Goal: Information Seeking & Learning: Compare options

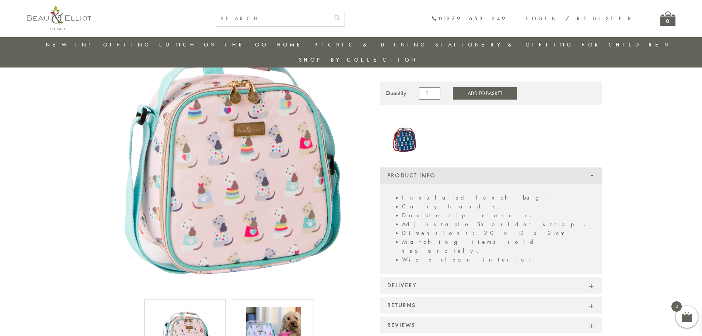
scroll to position [58, 0]
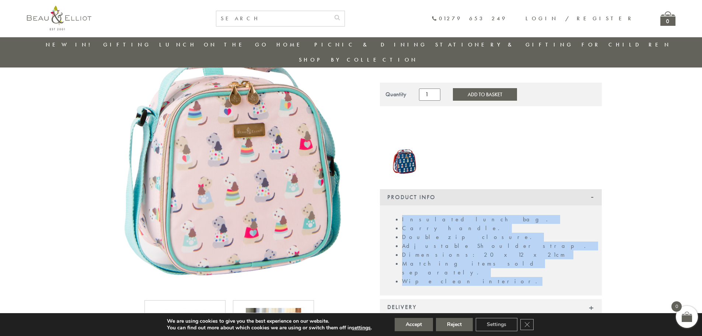
drag, startPoint x: 453, startPoint y: 258, endPoint x: 402, endPoint y: 206, distance: 72.7
click at [402, 215] on ul "Insulated lunch bag. Carry handle. Double zip closure. Adjustable Shoulder stra…" at bounding box center [491, 250] width 207 height 71
copy ul "Insulated lunch bag. Carry handle. Double zip closure. Adjustable Shoulder stra…"
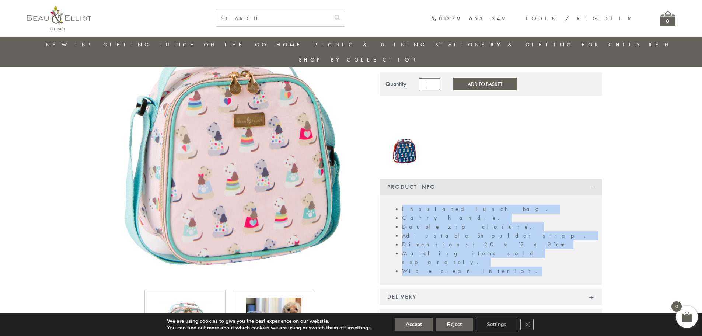
scroll to position [169, 0]
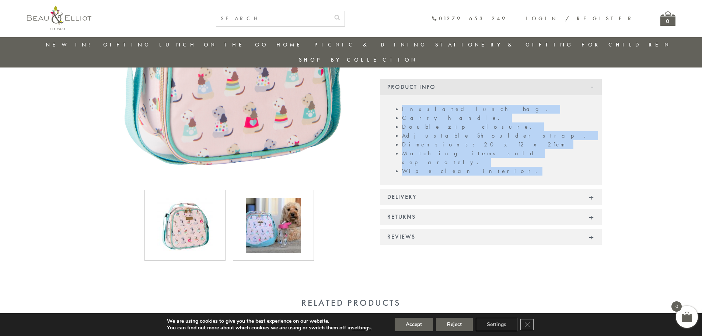
click at [271, 203] on img at bounding box center [273, 225] width 55 height 55
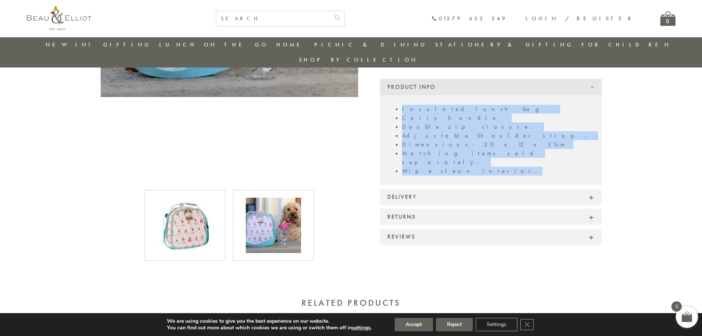
scroll to position [21, 0]
click at [189, 206] on img at bounding box center [184, 225] width 55 height 55
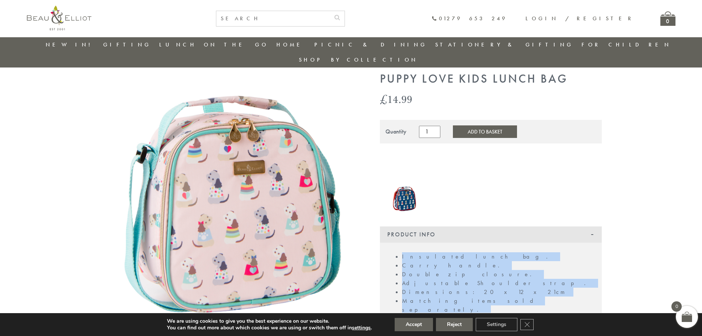
click at [229, 192] on img at bounding box center [230, 200] width 258 height 256
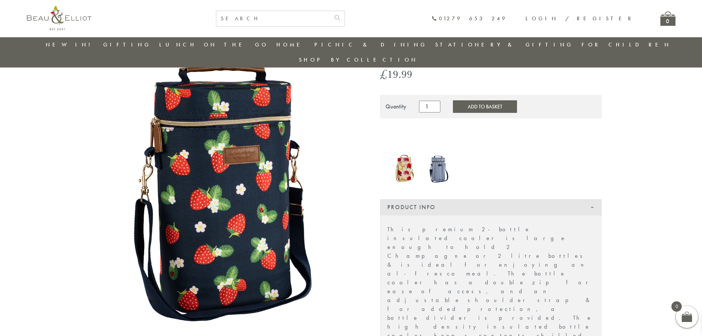
scroll to position [58, 0]
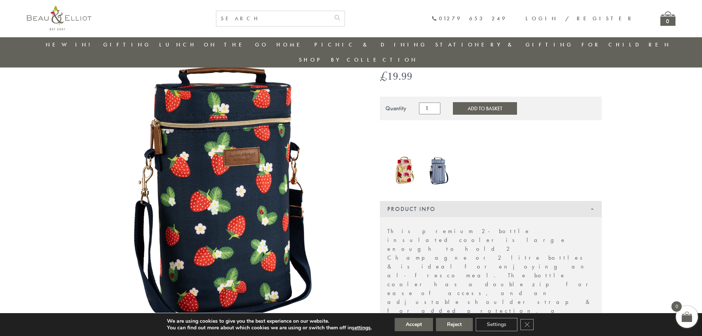
drag, startPoint x: 227, startPoint y: 162, endPoint x: 213, endPoint y: 199, distance: 40.2
click at [213, 199] on img at bounding box center [230, 186] width 258 height 303
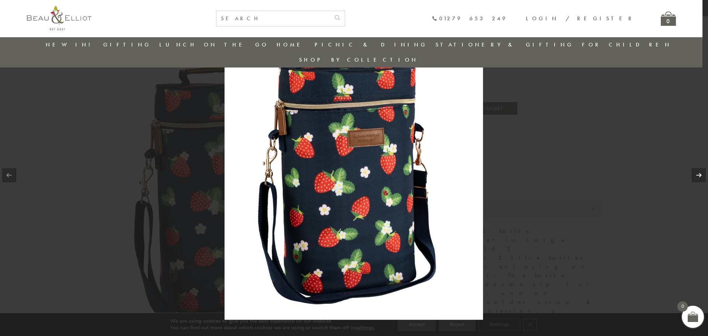
click at [701, 176] on link at bounding box center [699, 175] width 14 height 14
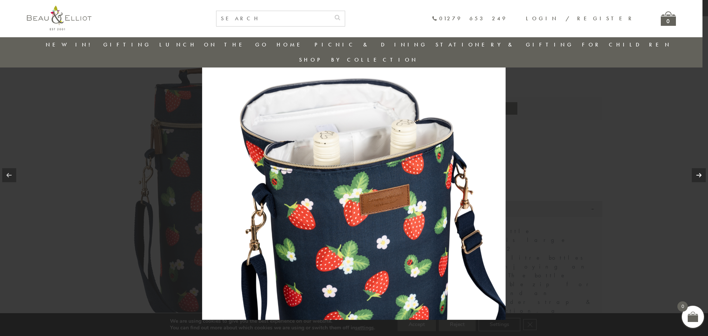
click at [701, 175] on link at bounding box center [699, 175] width 14 height 14
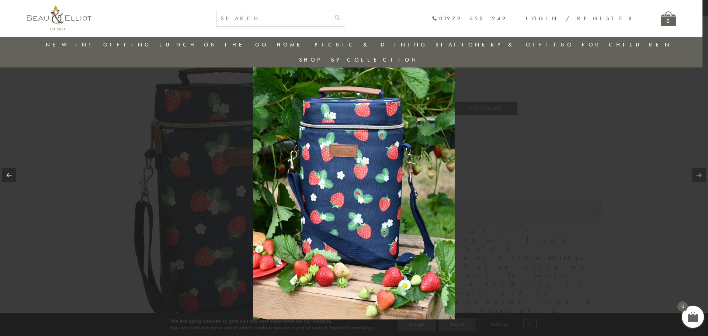
click at [701, 175] on link at bounding box center [699, 175] width 14 height 14
click at [604, 162] on div at bounding box center [354, 168] width 708 height 336
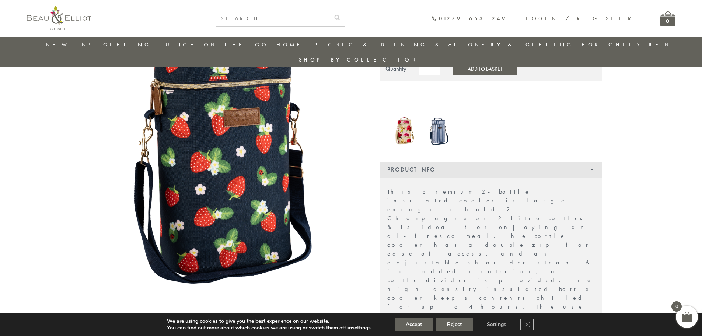
scroll to position [132, 0]
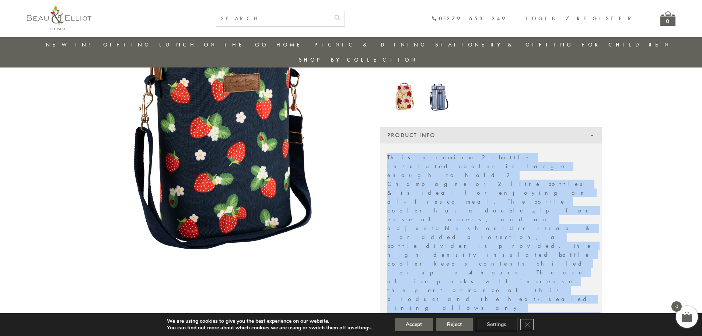
drag, startPoint x: 476, startPoint y: 272, endPoint x: 388, endPoint y: 142, distance: 157.4
copy div "This premium 2-bottle insulated cooler is large enough to hold 2 Champagne or 2…"
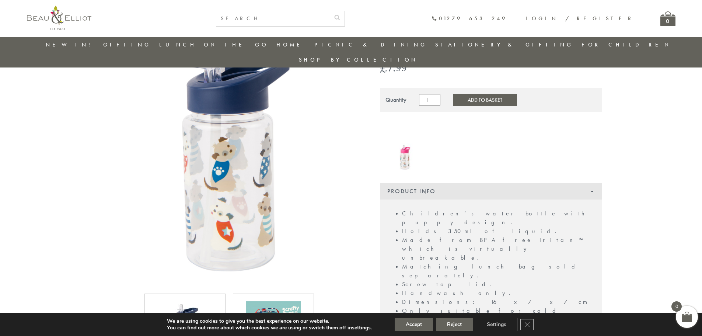
scroll to position [58, 0]
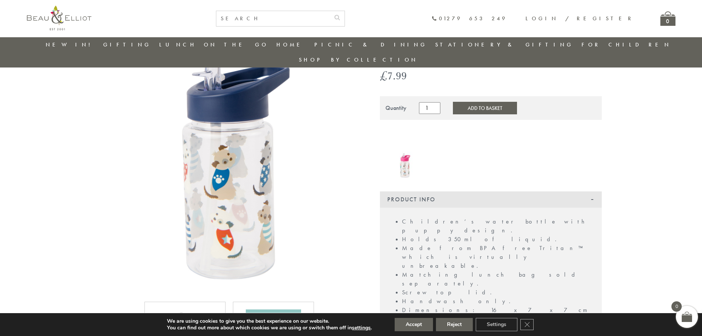
click at [232, 158] on img at bounding box center [230, 163] width 258 height 257
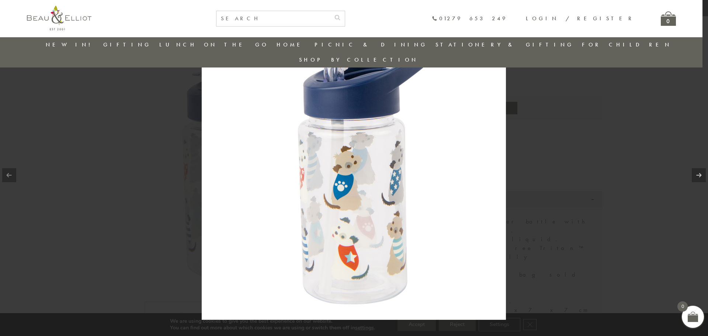
click at [631, 136] on div at bounding box center [354, 168] width 708 height 336
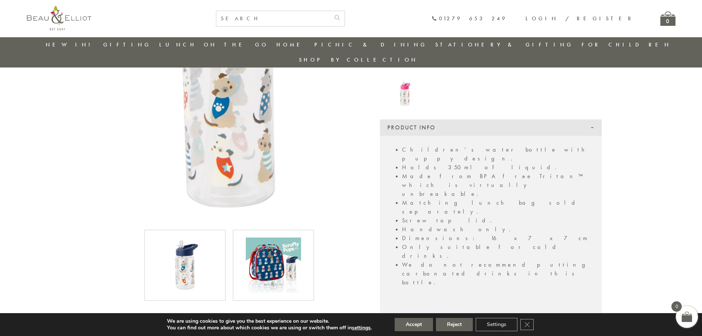
scroll to position [132, 0]
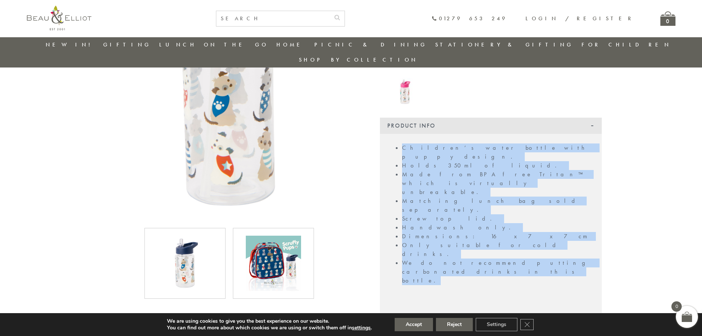
drag, startPoint x: 548, startPoint y: 205, endPoint x: 396, endPoint y: 133, distance: 168.6
click at [396, 143] on ul "Children’s water bottle with puppy design. Holds 350ml of liquid. Made from BPA…" at bounding box center [491, 214] width 207 height 142
copy ul "Children’s water bottle with puppy design. Holds 350ml of liquid. Made from BPA…"
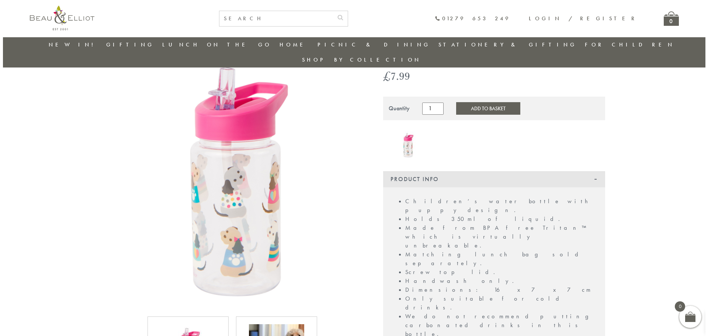
scroll to position [58, 0]
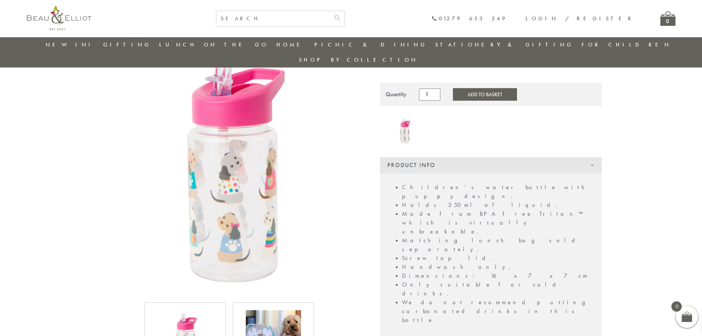
click at [248, 172] on img at bounding box center [230, 164] width 258 height 258
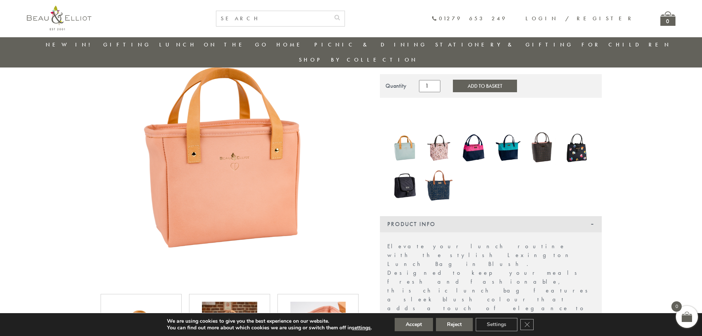
scroll to position [58, 0]
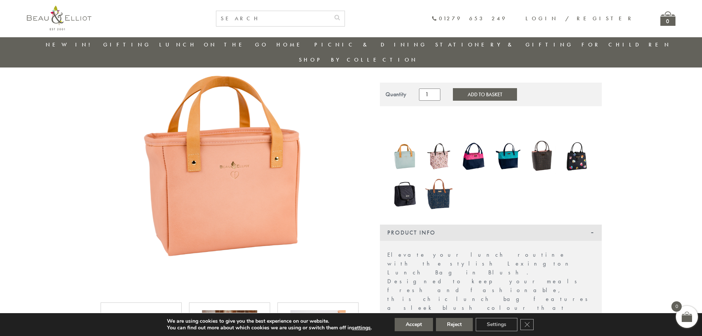
click at [229, 157] on img at bounding box center [230, 164] width 258 height 258
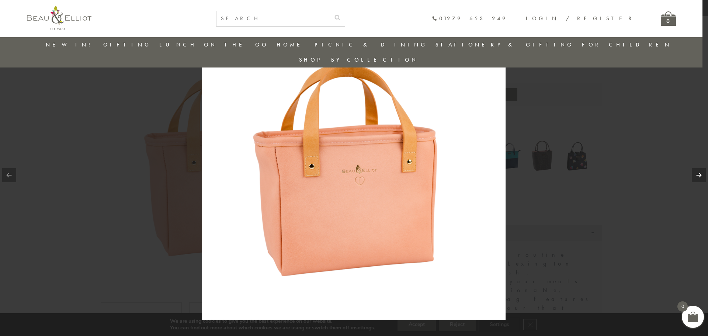
click at [700, 177] on link at bounding box center [699, 175] width 14 height 14
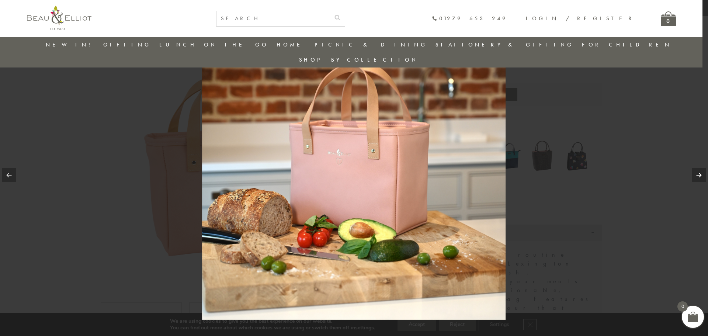
click at [699, 176] on link at bounding box center [699, 175] width 14 height 14
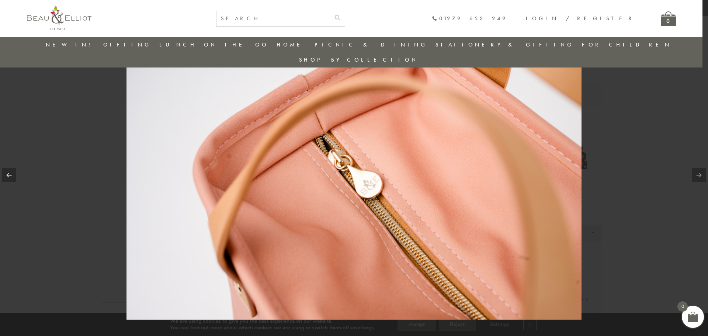
click at [700, 176] on link at bounding box center [699, 175] width 14 height 14
click at [645, 227] on div at bounding box center [354, 168] width 708 height 336
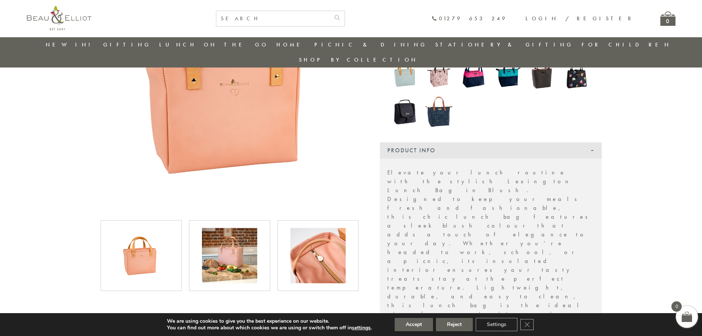
scroll to position [169, 0]
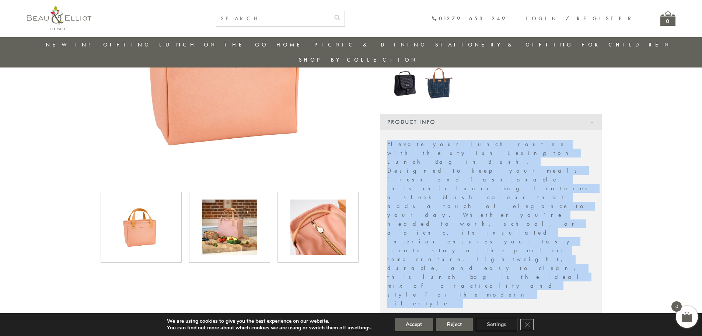
drag, startPoint x: 479, startPoint y: 250, endPoint x: 386, endPoint y: 128, distance: 153.5
click at [386, 130] on div "Elevate your lunch routine with the stylish Lexington Lunch Bag in Blush. Desig…" at bounding box center [491, 293] width 222 height 326
copy div "Elevate your lunch routine with the stylish Lexington Lunch Bag in Blush. Desig…"
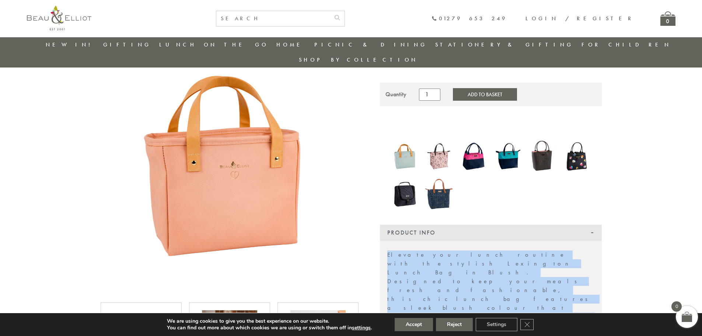
click at [399, 143] on img at bounding box center [404, 156] width 27 height 36
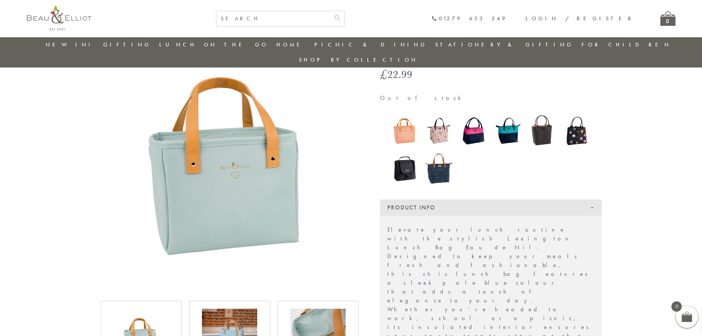
scroll to position [58, 0]
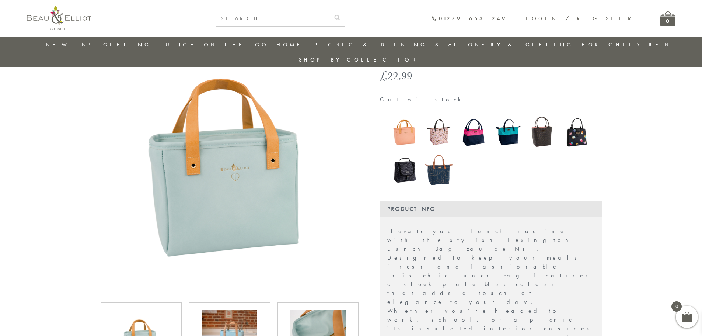
click at [237, 164] on img at bounding box center [230, 164] width 258 height 258
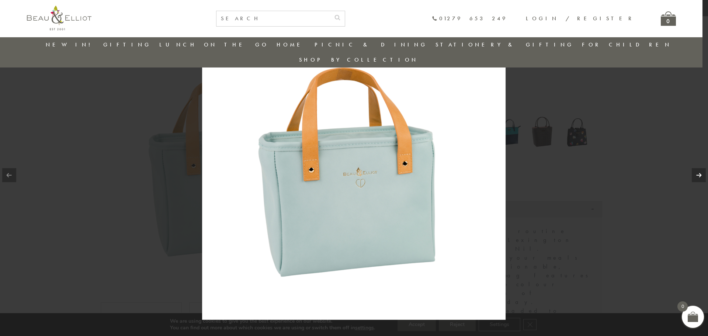
click at [699, 174] on link at bounding box center [699, 175] width 14 height 14
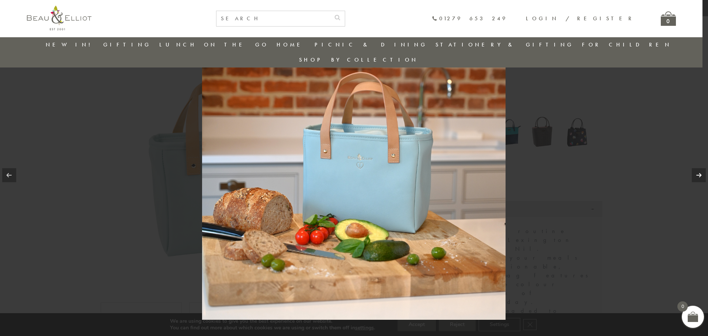
click at [700, 175] on link at bounding box center [699, 175] width 14 height 14
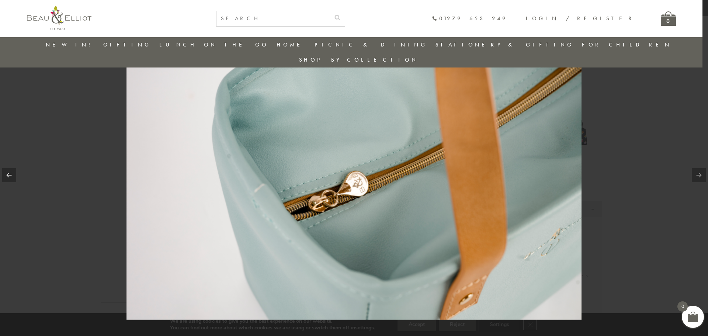
click at [643, 136] on div at bounding box center [354, 168] width 708 height 336
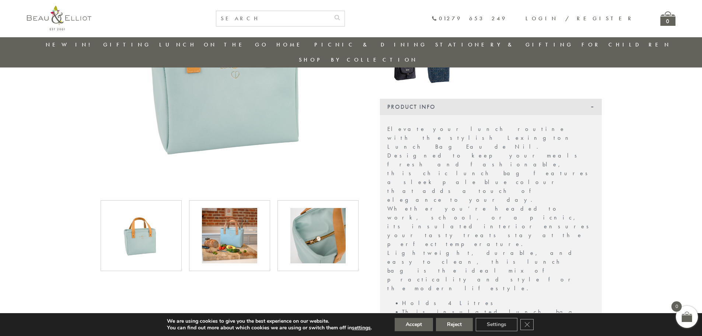
scroll to position [169, 0]
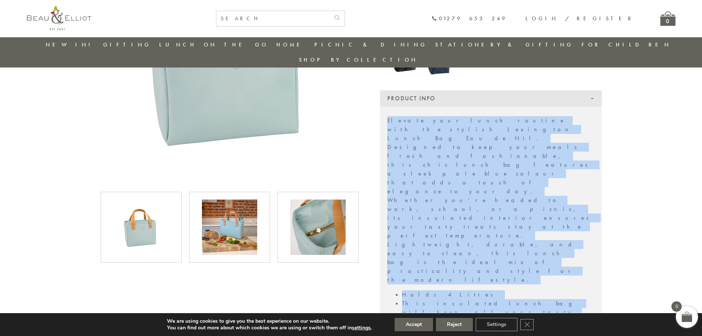
drag, startPoint x: 468, startPoint y: 221, endPoint x: 386, endPoint y: 104, distance: 142.5
click at [386, 107] on div "Elevate your lunch routine with the stylish Lexington Lunch Bag Eau de Nil. Des…" at bounding box center [491, 270] width 222 height 326
copy div "Elevate your lunch routine with the stylish Lexington Lunch Bag Eau de Nil. Des…"
